Goal: Task Accomplishment & Management: Manage account settings

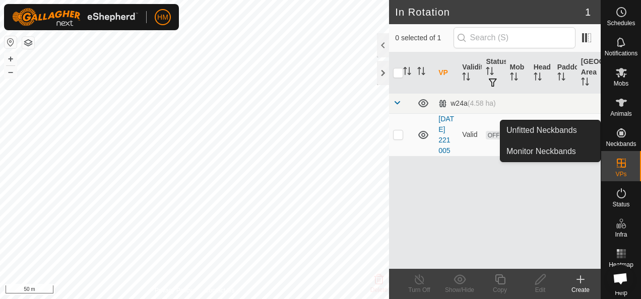
click at [615, 129] on icon at bounding box center [621, 133] width 12 height 12
click at [557, 129] on link "Unfitted Neckbands" at bounding box center [550, 130] width 100 height 20
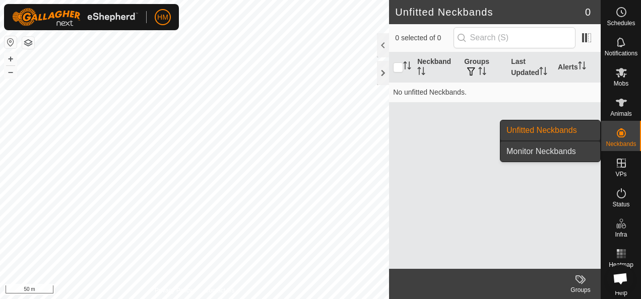
click at [551, 152] on link "Monitor Neckbands" at bounding box center [550, 152] width 100 height 20
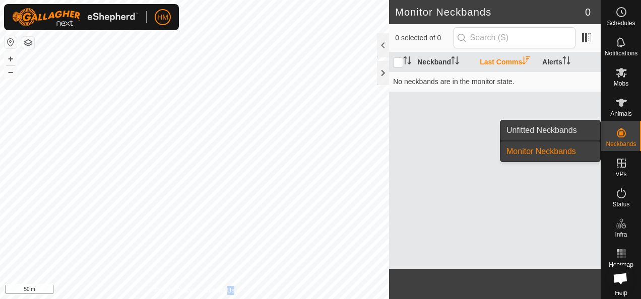
drag, startPoint x: 551, startPoint y: 152, endPoint x: 534, endPoint y: 131, distance: 27.1
click at [534, 131] on link "Unfitted Neckbands" at bounding box center [550, 130] width 100 height 20
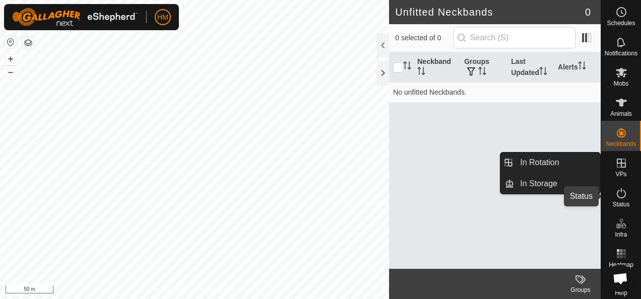
click at [616, 196] on icon at bounding box center [621, 193] width 12 height 12
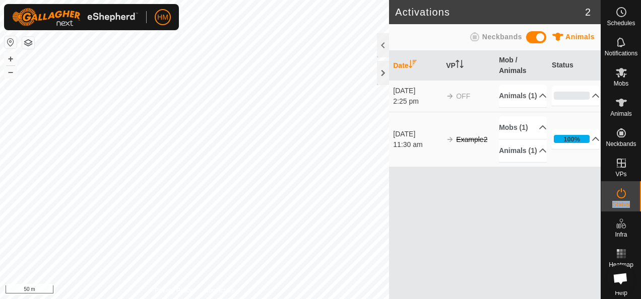
click at [616, 196] on icon at bounding box center [621, 193] width 12 height 12
click at [538, 100] on p-accordion-header "Animals (1)" at bounding box center [523, 96] width 48 height 23
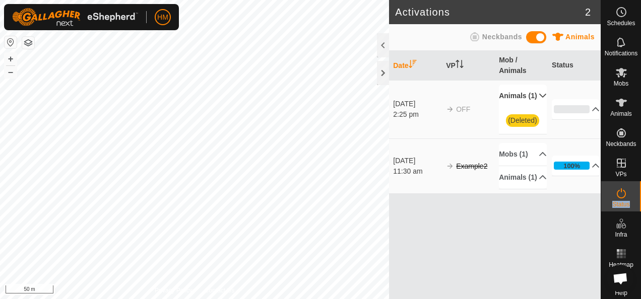
click at [538, 100] on span at bounding box center [538, 100] width 0 height 0
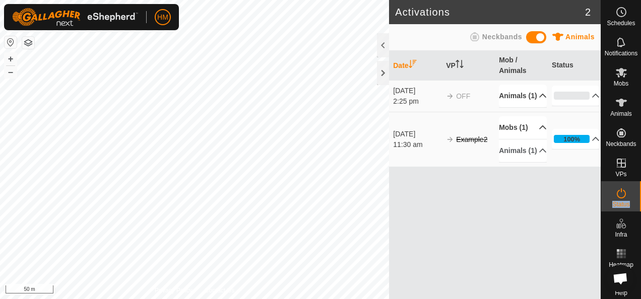
drag, startPoint x: 538, startPoint y: 100, endPoint x: 533, endPoint y: 144, distance: 44.1
click at [533, 139] on p-accordion-header "Mobs (1)" at bounding box center [523, 127] width 48 height 23
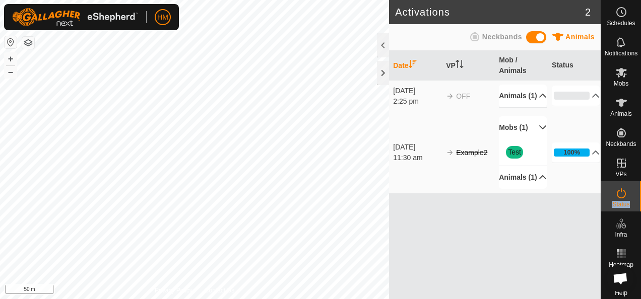
click at [536, 189] on p-accordion-header "Animals (1)" at bounding box center [523, 177] width 48 height 23
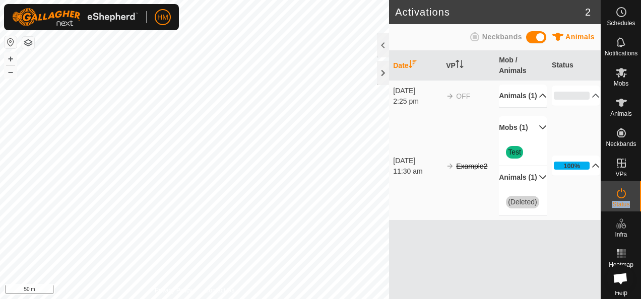
click at [590, 176] on p-accordion-header "100%" at bounding box center [575, 166] width 48 height 20
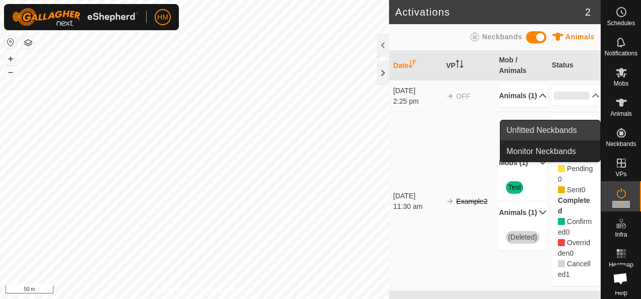
click at [561, 136] on link "Unfitted Neckbands" at bounding box center [550, 130] width 100 height 20
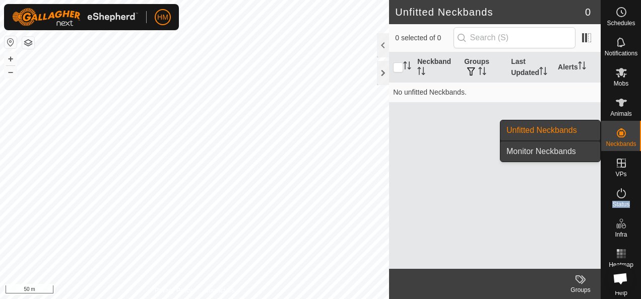
click at [552, 151] on link "Monitor Neckbands" at bounding box center [550, 152] width 100 height 20
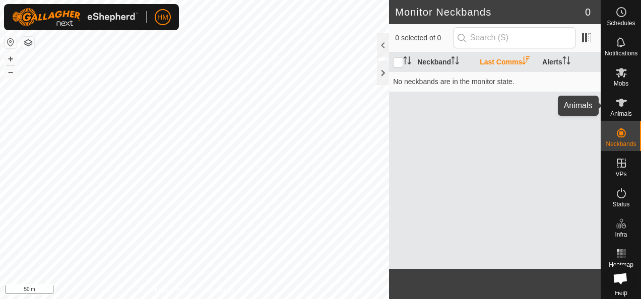
click at [618, 108] on icon at bounding box center [621, 103] width 12 height 12
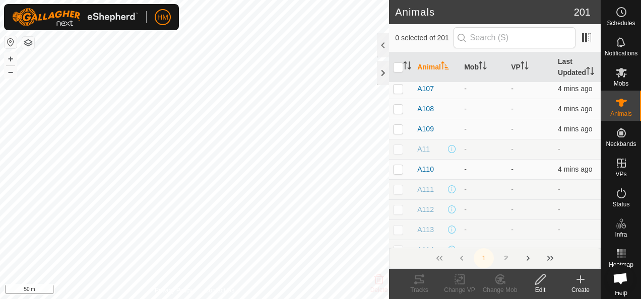
scroll to position [217, 0]
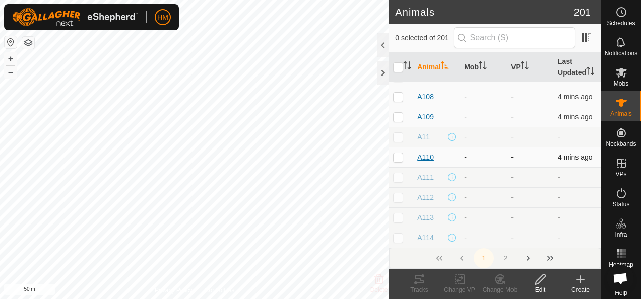
click at [430, 156] on span "A110" at bounding box center [425, 157] width 17 height 11
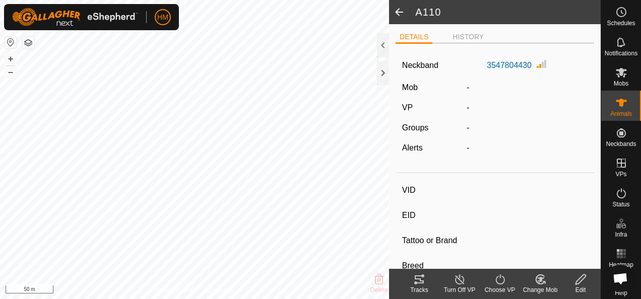
type input "A110"
type input "-"
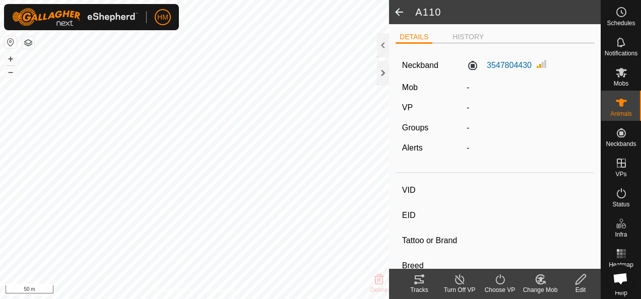
type input "-"
click at [469, 40] on li "HISTORY" at bounding box center [467, 38] width 39 height 12
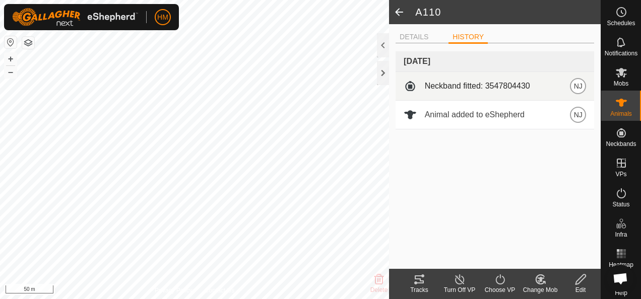
click at [410, 89] on span at bounding box center [409, 86] width 13 height 13
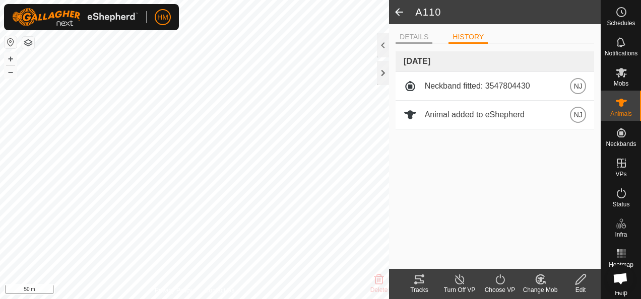
click at [416, 38] on li "DETAILS" at bounding box center [413, 38] width 37 height 12
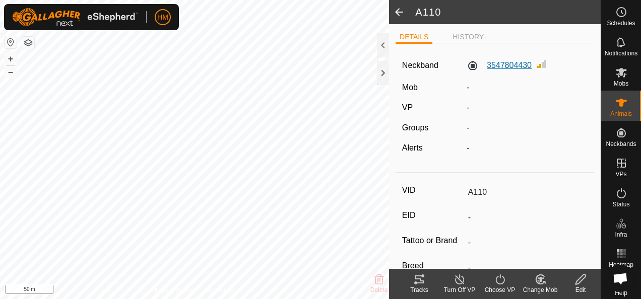
click at [492, 64] on label "3547804430" at bounding box center [498, 65] width 65 height 12
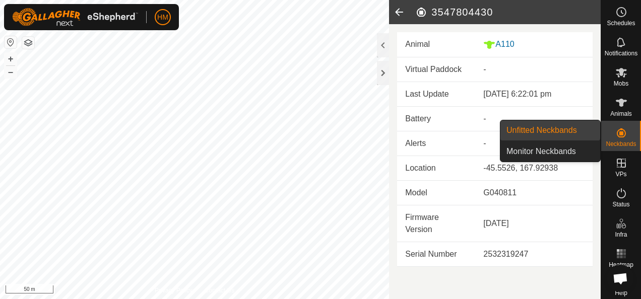
click at [569, 131] on link "Unfitted Neckbands" at bounding box center [550, 130] width 100 height 20
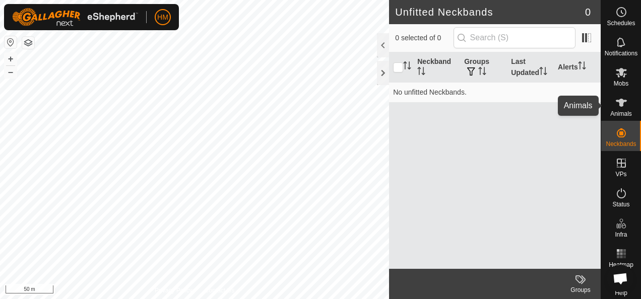
click at [617, 101] on icon at bounding box center [620, 103] width 11 height 8
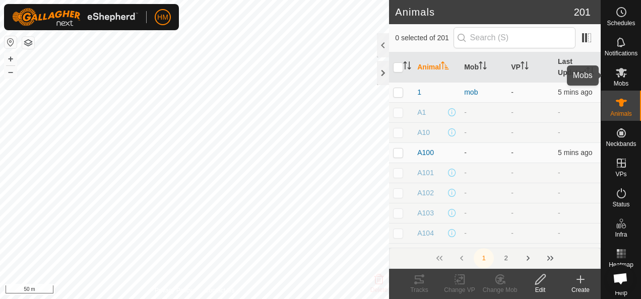
click at [615, 75] on icon at bounding box center [620, 73] width 11 height 10
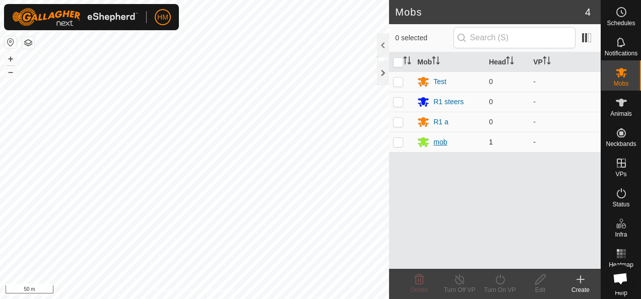
click at [444, 143] on div "mob" at bounding box center [440, 142] width 14 height 11
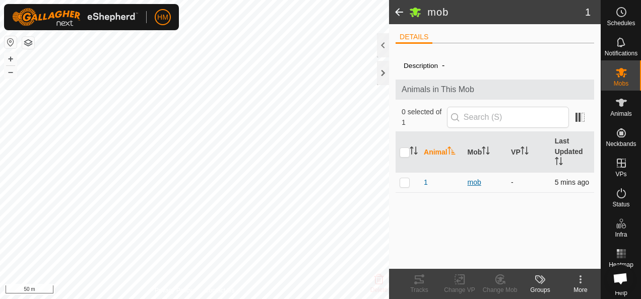
click at [471, 182] on div "mob" at bounding box center [485, 182] width 36 height 11
click at [616, 104] on icon at bounding box center [620, 103] width 11 height 8
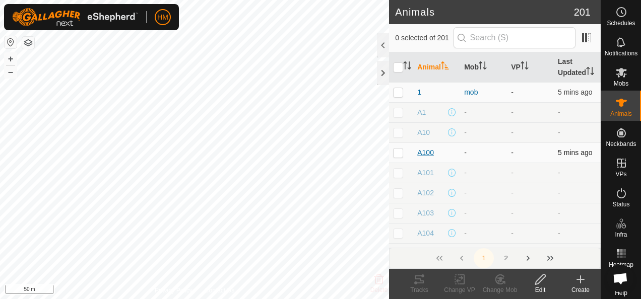
click at [427, 151] on span "A100" at bounding box center [425, 153] width 17 height 11
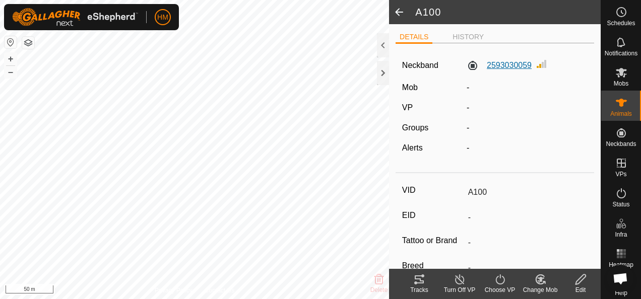
click at [496, 64] on label "2593030059" at bounding box center [498, 65] width 65 height 12
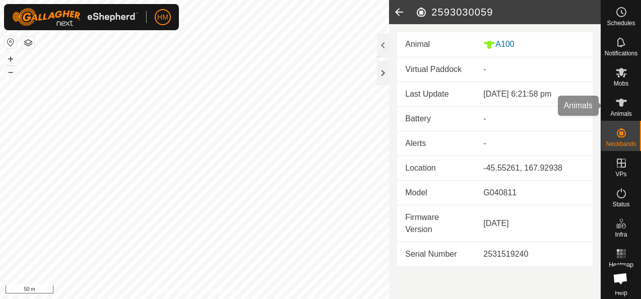
click at [612, 110] on es-animals-svg-icon at bounding box center [621, 103] width 18 height 16
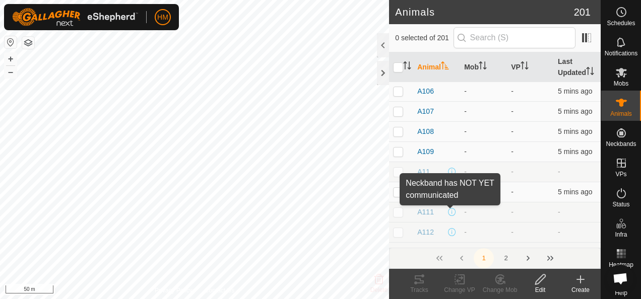
scroll to position [238, 0]
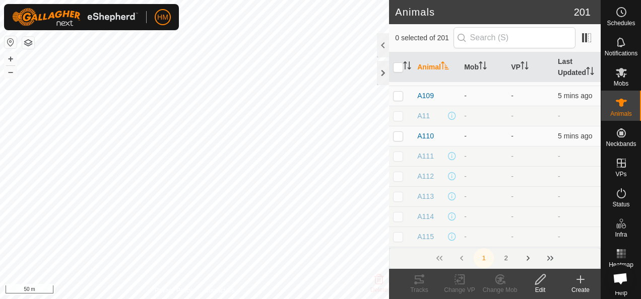
click at [527, 259] on button "Next Page" at bounding box center [528, 258] width 20 height 20
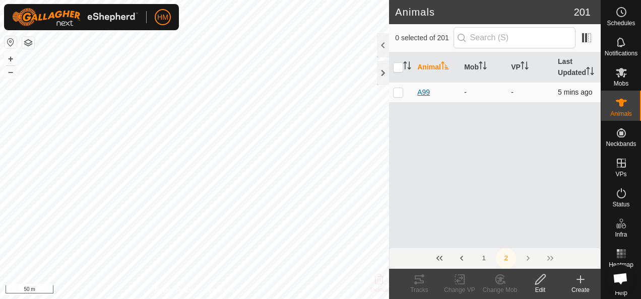
click at [421, 89] on span "A99" at bounding box center [423, 92] width 13 height 11
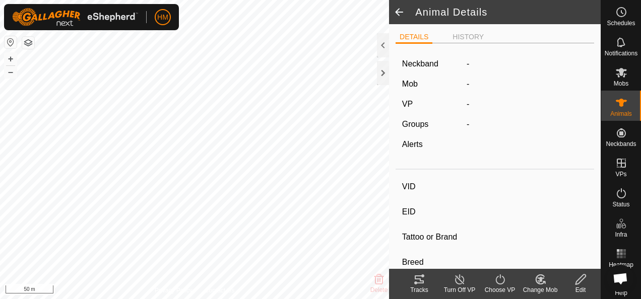
type input "A99"
type input "-"
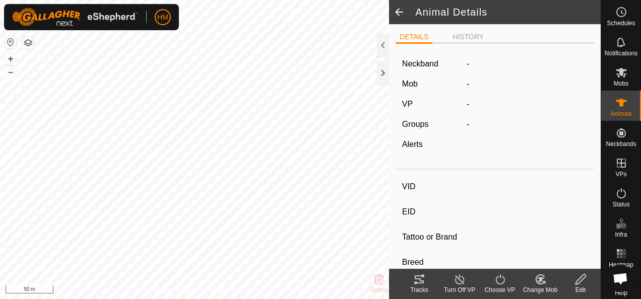
type input "-"
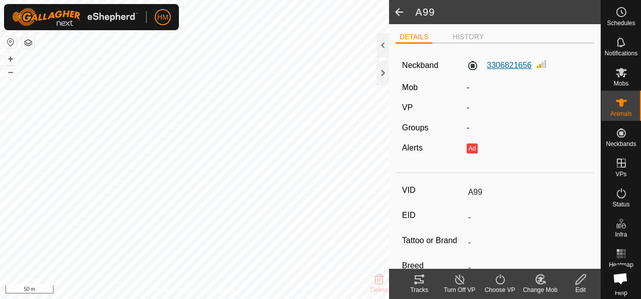
click at [517, 66] on label "3306821656" at bounding box center [498, 65] width 65 height 12
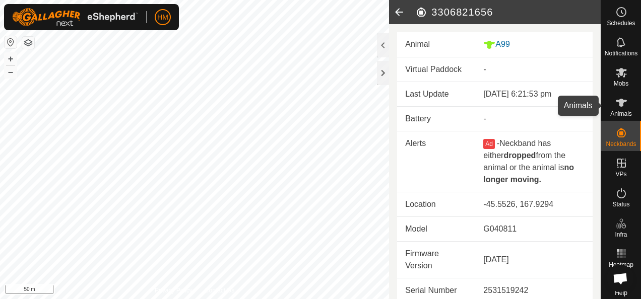
click at [620, 106] on icon at bounding box center [621, 103] width 12 height 12
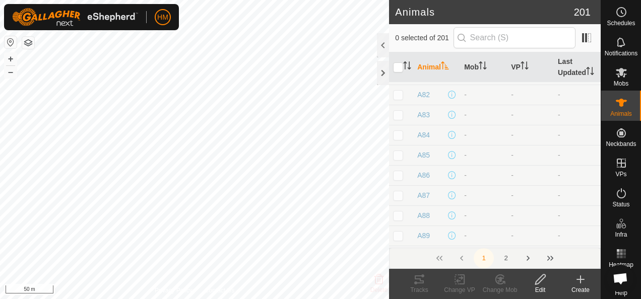
scroll to position [3862, 0]
click at [425, 215] on span "A97" at bounding box center [423, 219] width 13 height 11
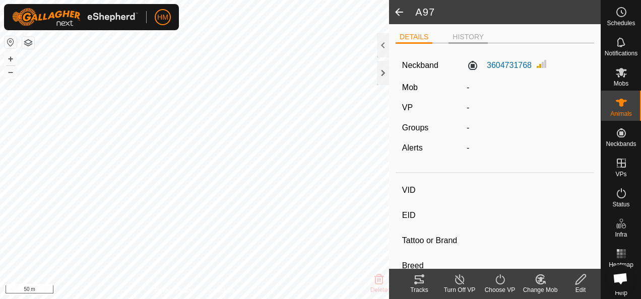
type input "A97"
type input "-"
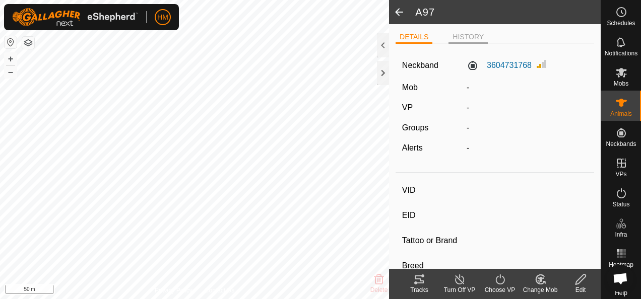
type input "-"
click at [466, 33] on li "HISTORY" at bounding box center [467, 38] width 39 height 12
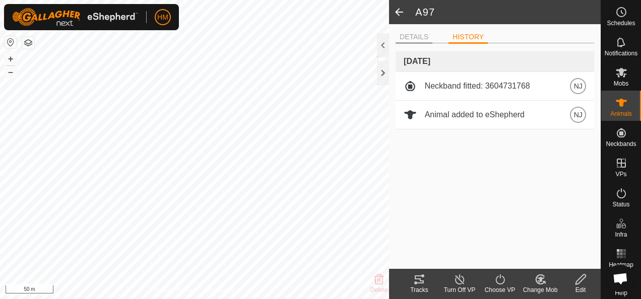
click at [423, 36] on li "DETAILS" at bounding box center [413, 38] width 37 height 12
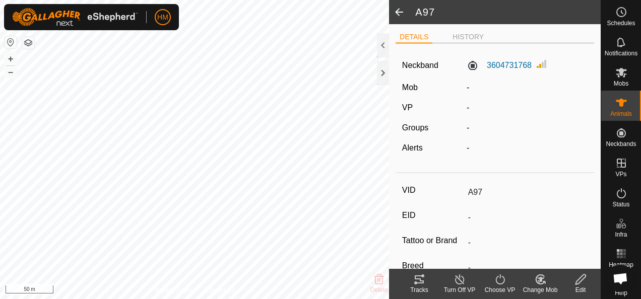
click at [423, 36] on li "DETAILS" at bounding box center [413, 38] width 37 height 12
click at [415, 286] on div "Tracks" at bounding box center [419, 290] width 40 height 9
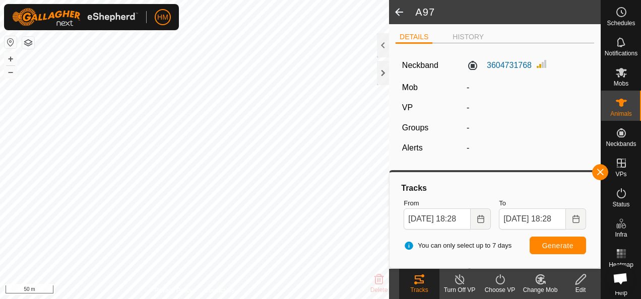
click at [413, 281] on icon at bounding box center [419, 279] width 12 height 12
click at [506, 66] on label "3604731768" at bounding box center [498, 65] width 65 height 12
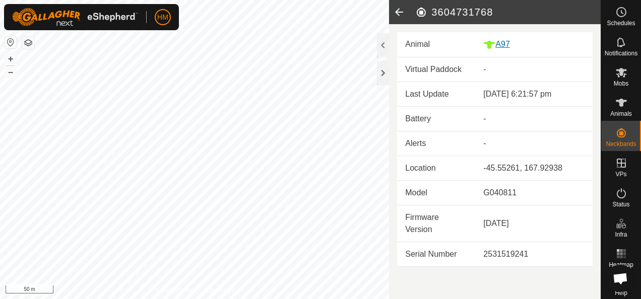
click at [504, 49] on div "A97" at bounding box center [533, 44] width 101 height 13
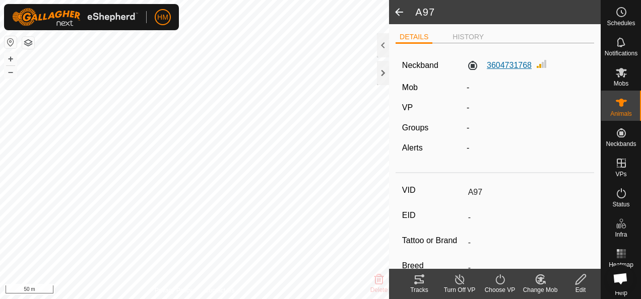
click at [499, 66] on label "3604731768" at bounding box center [498, 65] width 65 height 12
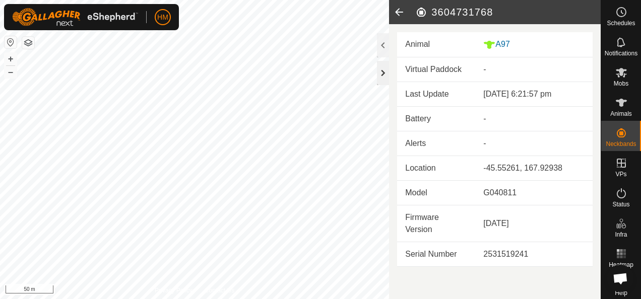
click at [382, 72] on div at bounding box center [383, 73] width 12 height 24
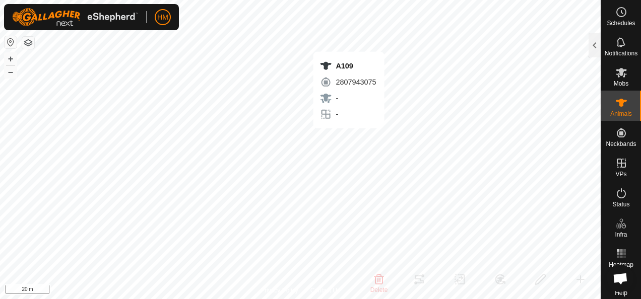
checkbox input "false"
checkbox input "true"
type input "A107"
type input "-"
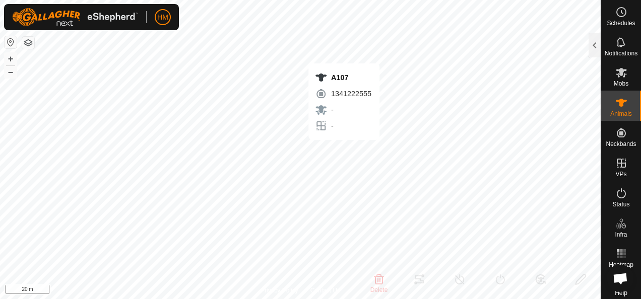
type input "-"
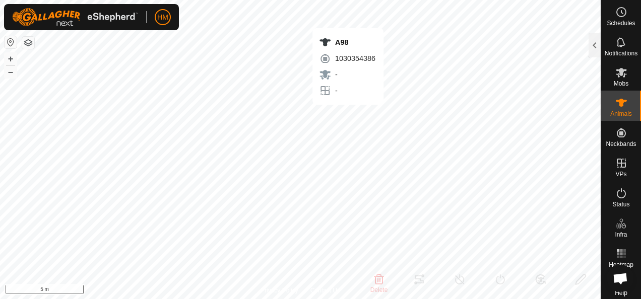
type input "A98"
type input "-"
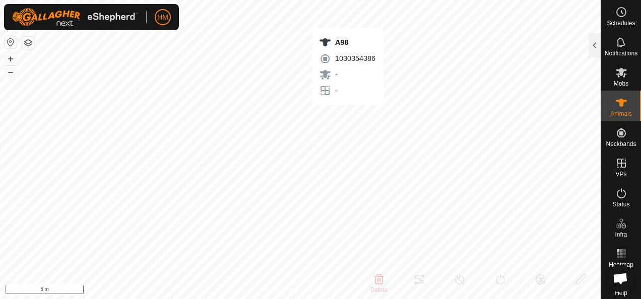
type input "-"
type input "A106"
type input "-"
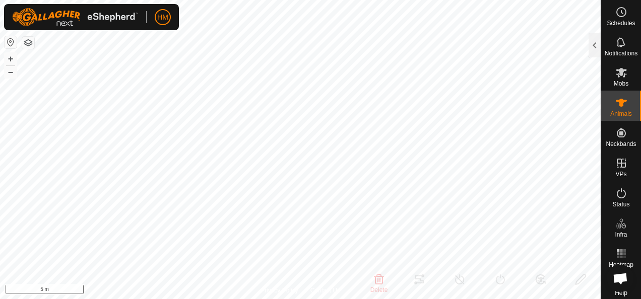
type input "-"
type input "A110"
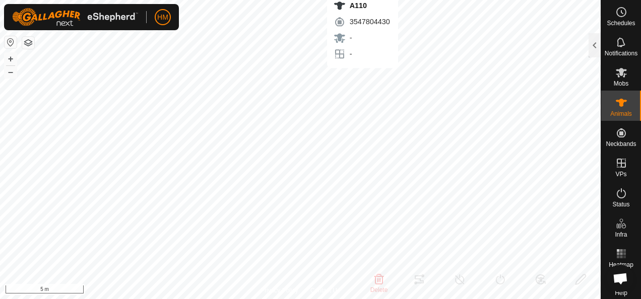
type input "-"
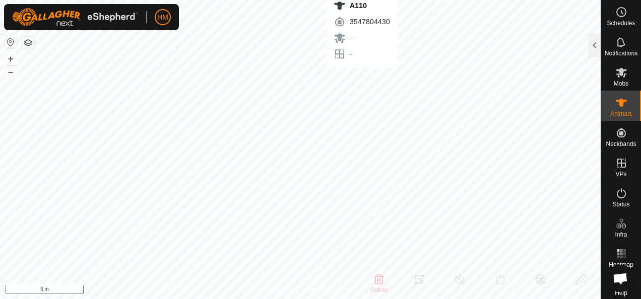
type input "-"
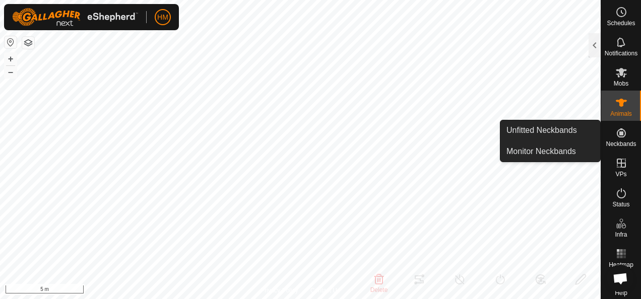
click at [616, 136] on icon at bounding box center [620, 132] width 9 height 9
click at [624, 133] on es-neckbands-svg-icon at bounding box center [621, 133] width 18 height 16
click at [615, 135] on icon at bounding box center [621, 133] width 12 height 12
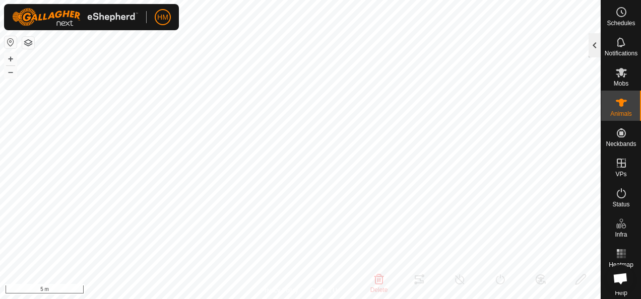
click at [589, 47] on div at bounding box center [594, 45] width 12 height 24
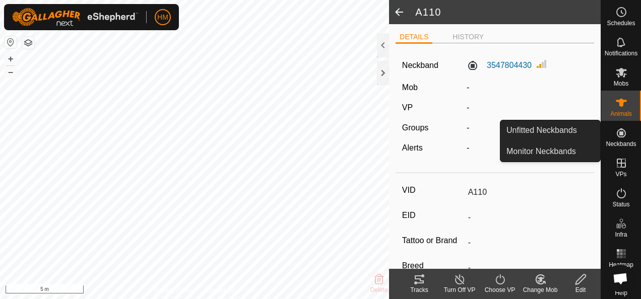
click at [619, 135] on icon at bounding box center [620, 132] width 9 height 9
click at [559, 149] on link "Monitor Neckbands" at bounding box center [550, 152] width 100 height 20
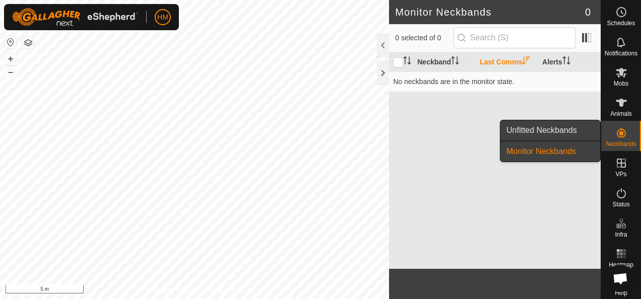
click at [523, 126] on link "Unfitted Neckbands" at bounding box center [550, 130] width 100 height 20
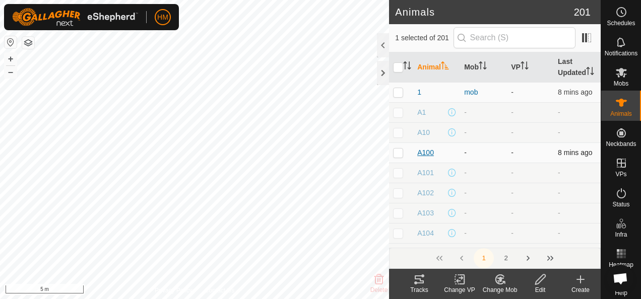
click at [423, 152] on span "A100" at bounding box center [425, 153] width 17 height 11
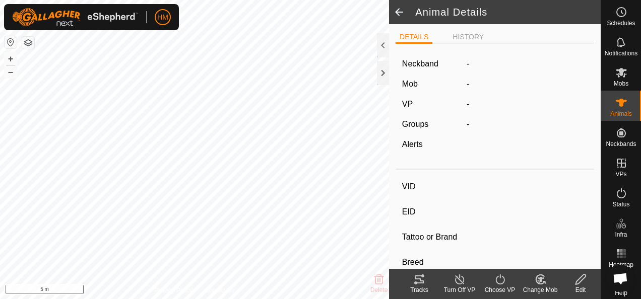
type input "A100"
type input "-"
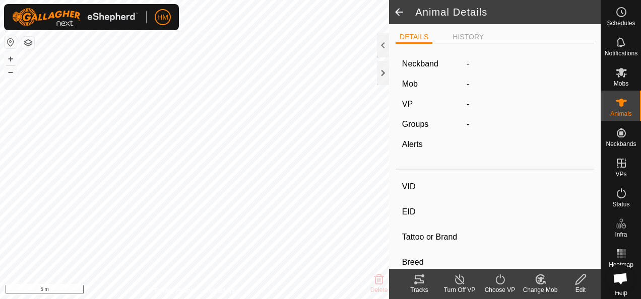
type input "-"
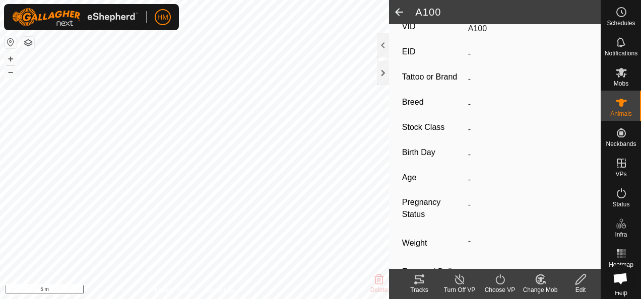
scroll to position [205, 0]
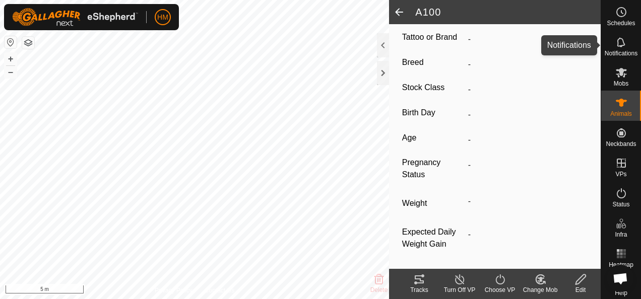
click at [615, 37] on icon at bounding box center [621, 42] width 12 height 12
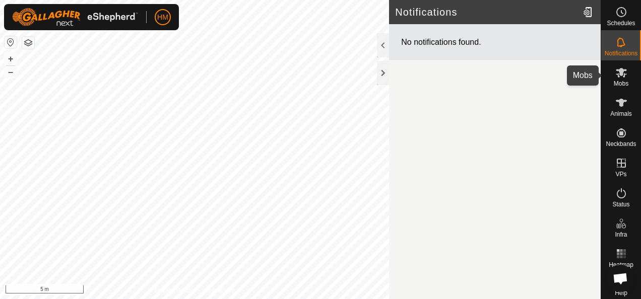
click at [615, 77] on icon at bounding box center [620, 73] width 11 height 10
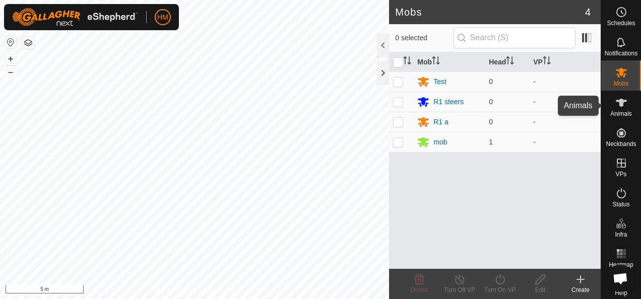
click at [618, 106] on icon at bounding box center [620, 103] width 11 height 8
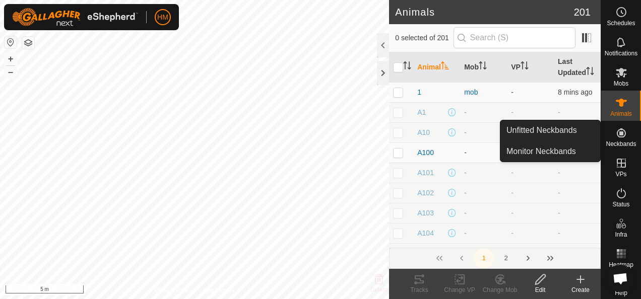
click at [619, 136] on icon at bounding box center [620, 132] width 9 height 9
click at [616, 137] on icon at bounding box center [620, 132] width 9 height 9
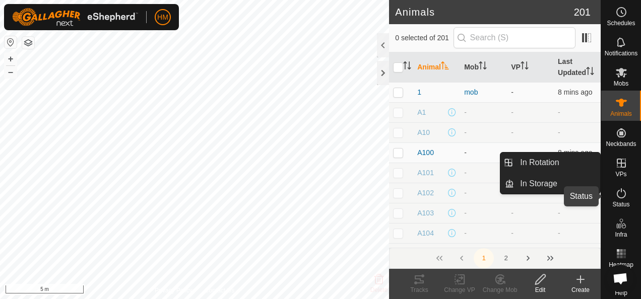
click at [615, 194] on icon at bounding box center [621, 193] width 12 height 12
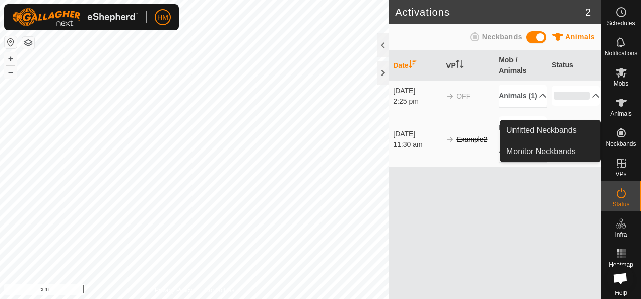
click at [615, 139] on icon at bounding box center [621, 133] width 12 height 12
click at [557, 145] on link "Monitor Neckbands" at bounding box center [550, 152] width 100 height 20
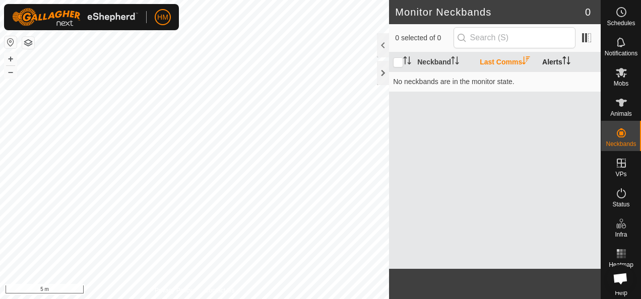
click at [546, 59] on th "Alerts" at bounding box center [569, 62] width 62 height 20
click at [443, 63] on th "Neckband" at bounding box center [444, 62] width 62 height 20
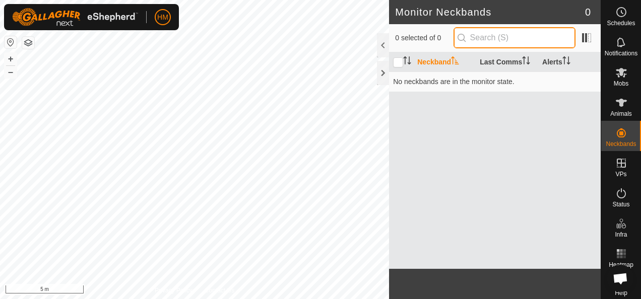
click at [525, 39] on input "text" at bounding box center [514, 37] width 122 height 21
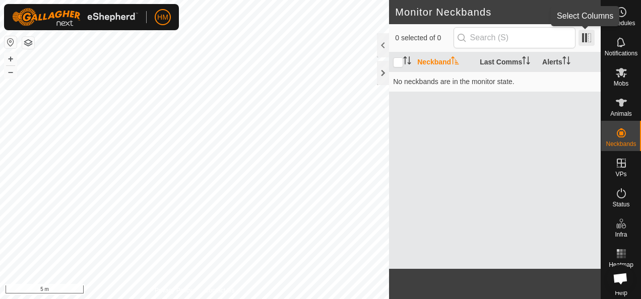
click at [581, 34] on span at bounding box center [586, 38] width 16 height 16
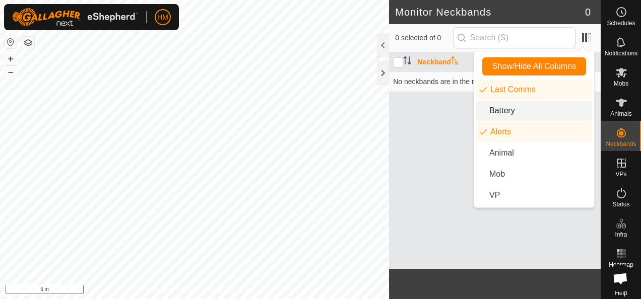
click at [508, 109] on li "Battery" at bounding box center [534, 111] width 116 height 20
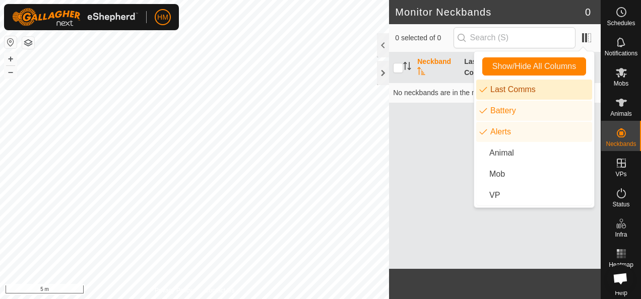
click at [486, 89] on li "Last Comms" at bounding box center [534, 90] width 116 height 20
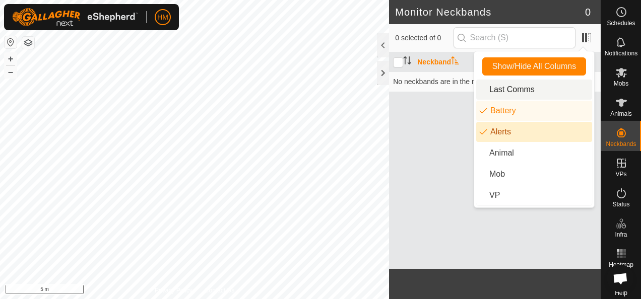
click at [490, 126] on li "Alerts" at bounding box center [534, 132] width 116 height 20
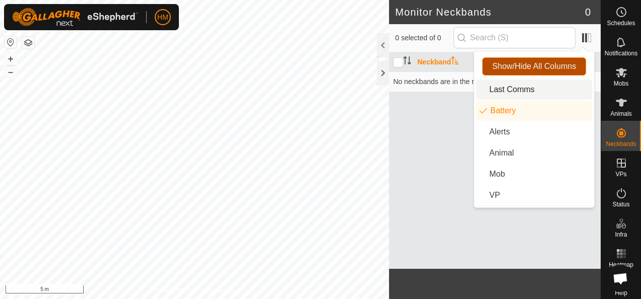
click at [507, 70] on span "Show/Hide All Columns" at bounding box center [534, 66] width 84 height 9
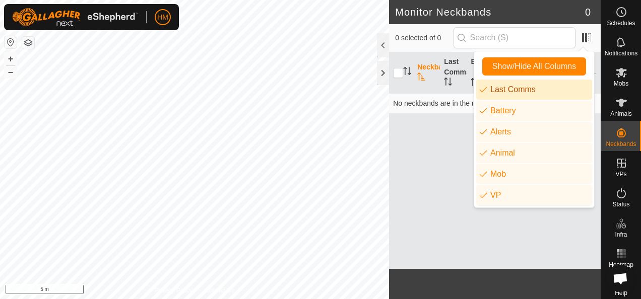
click at [437, 158] on div "Neckband Last Comms Battery Alerts Animal Mob VP No neckbands are in the monito…" at bounding box center [495, 160] width 212 height 217
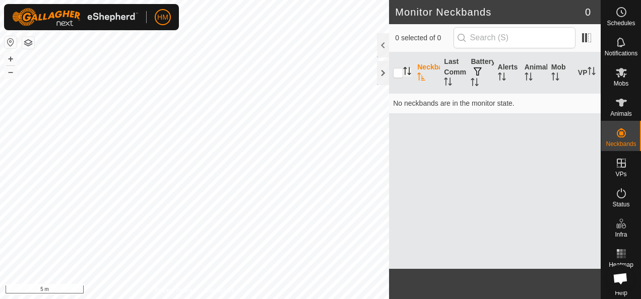
click at [403, 75] on input "checkbox" at bounding box center [398, 73] width 10 height 10
click at [398, 74] on input "checkbox" at bounding box center [398, 73] width 10 height 10
checkbox input "false"
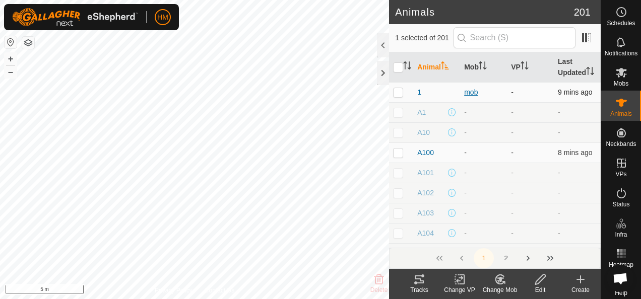
click at [466, 92] on div "mob" at bounding box center [483, 92] width 39 height 11
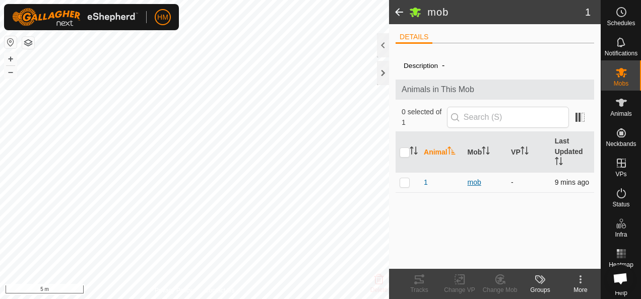
click at [471, 183] on div "mob" at bounding box center [485, 182] width 36 height 11
click at [473, 180] on div "mob" at bounding box center [485, 182] width 36 height 11
click at [471, 182] on div "mob" at bounding box center [485, 182] width 36 height 11
drag, startPoint x: 471, startPoint y: 182, endPoint x: 448, endPoint y: 189, distance: 24.4
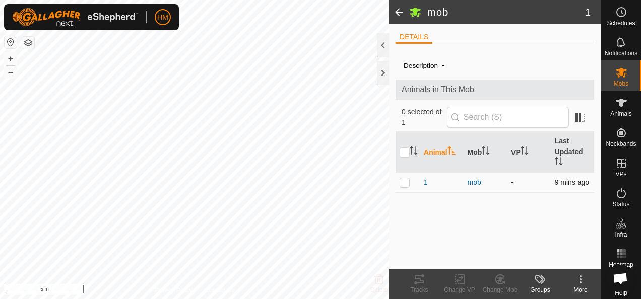
click at [448, 189] on td "1" at bounding box center [442, 182] width 44 height 20
click at [425, 180] on span "1" at bounding box center [426, 182] width 4 height 11
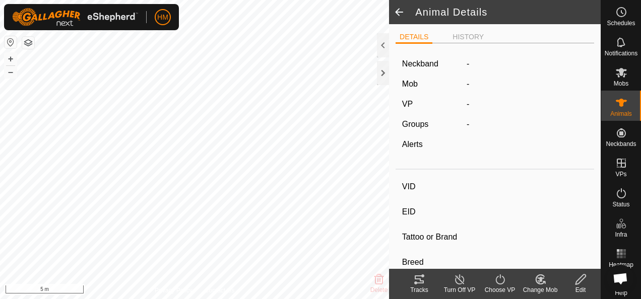
type input "1"
type input "-"
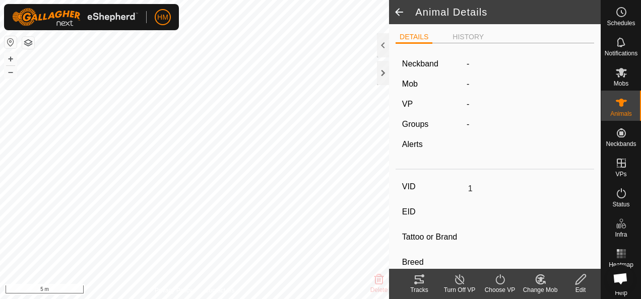
type input "-"
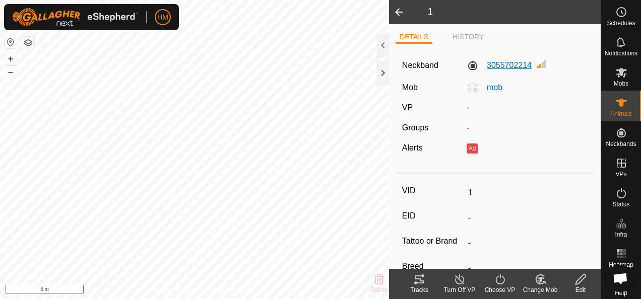
click at [500, 64] on label "3055702214" at bounding box center [498, 65] width 65 height 12
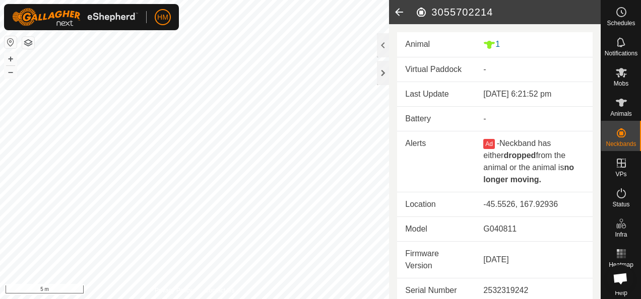
scroll to position [3, 0]
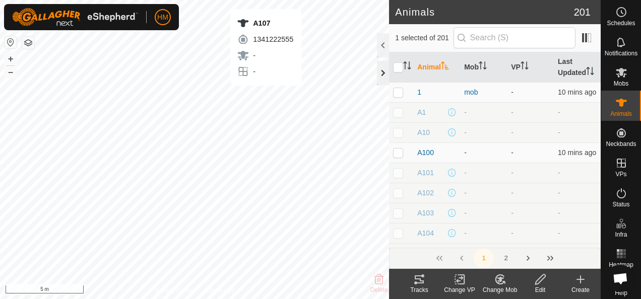
checkbox input "true"
checkbox input "false"
click at [585, 36] on span at bounding box center [586, 38] width 16 height 16
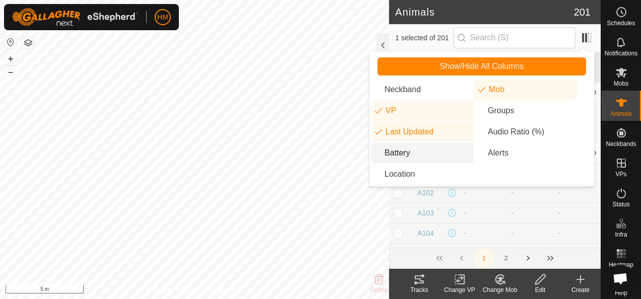
click at [403, 152] on li "Battery" at bounding box center [422, 153] width 102 height 20
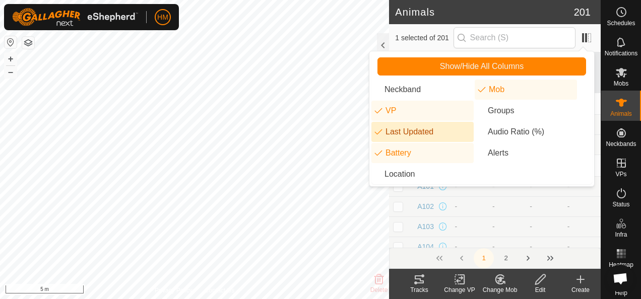
click at [406, 134] on li "Last Updated" at bounding box center [422, 132] width 102 height 20
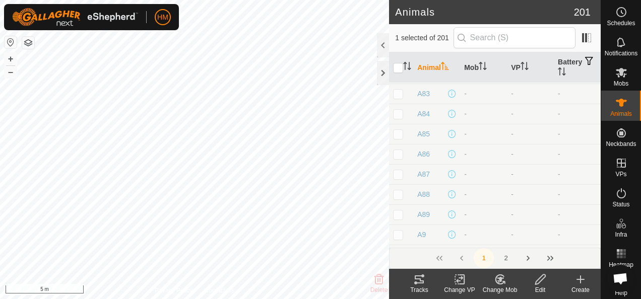
scroll to position [3862, 0]
